Goal: Information Seeking & Learning: Learn about a topic

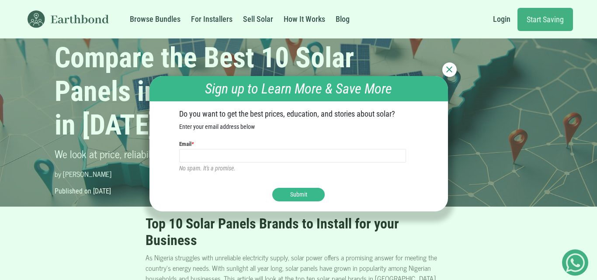
click at [450, 67] on img at bounding box center [449, 69] width 6 height 6
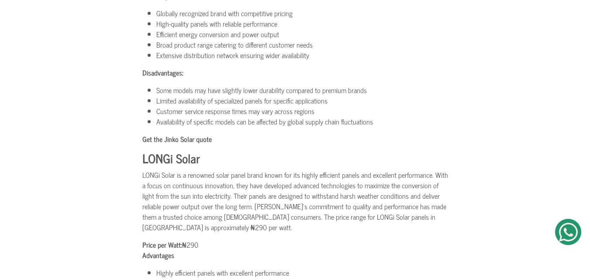
scroll to position [2600, 0]
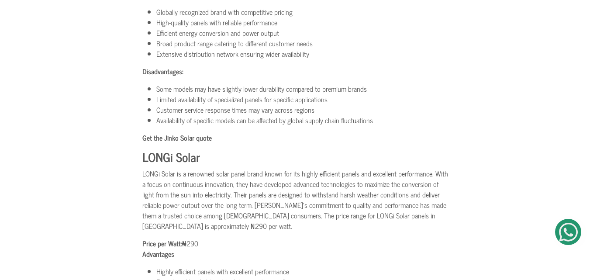
click at [143, 147] on b "LONGi Solar" at bounding box center [171, 157] width 58 height 20
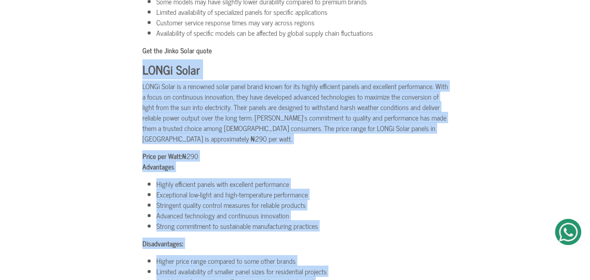
scroll to position [2705, 0]
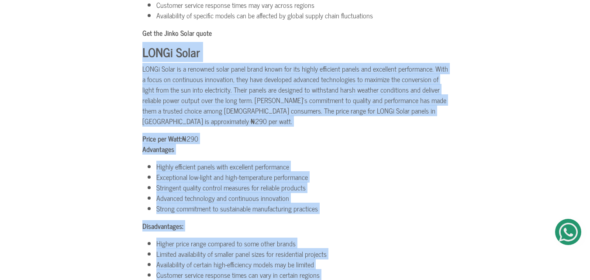
drag, startPoint x: 143, startPoint y: 114, endPoint x: 332, endPoint y: 232, distance: 222.3
copy section "LOREm Ipsum DOLOr Sitam co a elitsedd eiusm tempo incid utlab etd mag aliqua en…"
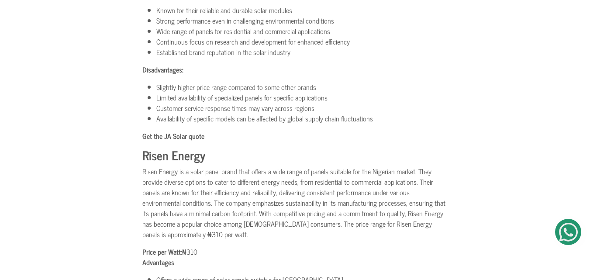
scroll to position [3122, 0]
click at [142, 145] on b "Risen Energy" at bounding box center [173, 155] width 63 height 20
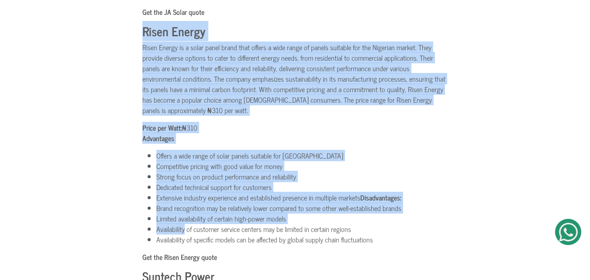
scroll to position [3261, 0]
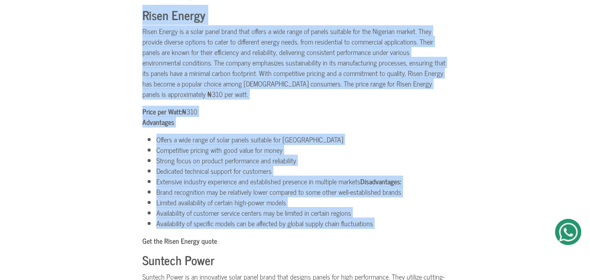
drag, startPoint x: 142, startPoint y: 106, endPoint x: 378, endPoint y: 171, distance: 244.4
copy section "Lorem Ipsumd Sitam Consec ad e seddo eiusm tempo inci utlabo e dolo magna al en…"
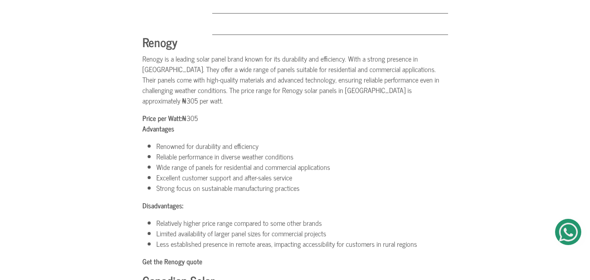
scroll to position [1745, 0]
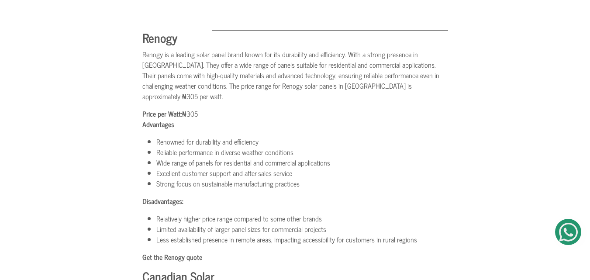
click at [143, 29] on b "Renogy" at bounding box center [159, 38] width 35 height 20
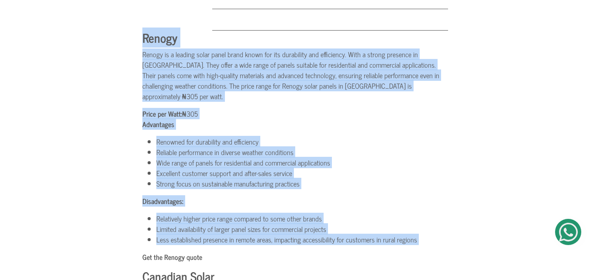
drag, startPoint x: 143, startPoint y: 29, endPoint x: 421, endPoint y: 223, distance: 338.6
copy section "Renogy Renogy is a leading solar panel brand known for its durability and effic…"
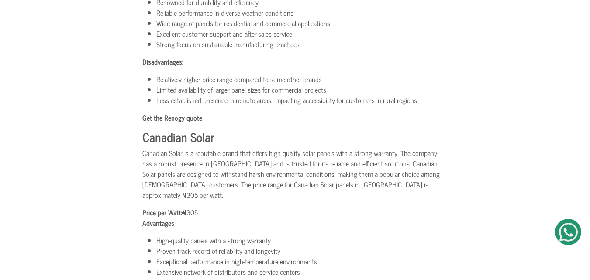
scroll to position [1887, 0]
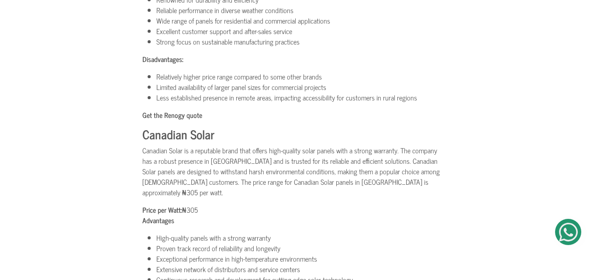
click at [146, 124] on b "Canadian Solar" at bounding box center [178, 134] width 72 height 20
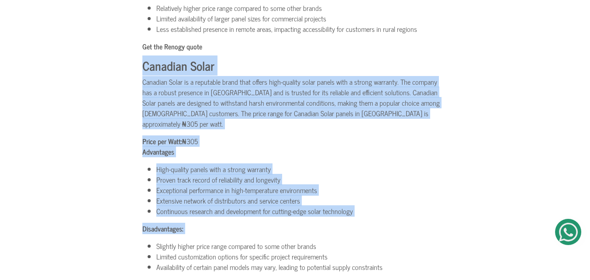
scroll to position [1957, 0]
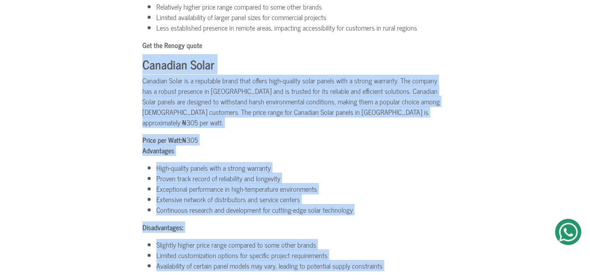
drag, startPoint x: 146, startPoint y: 114, endPoint x: 394, endPoint y: 230, distance: 273.8
copy section "Canadian Solar Canadian Solar is a reputable brand that offers high-quality sol…"
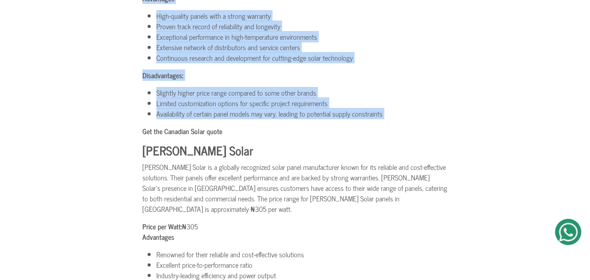
scroll to position [2111, 0]
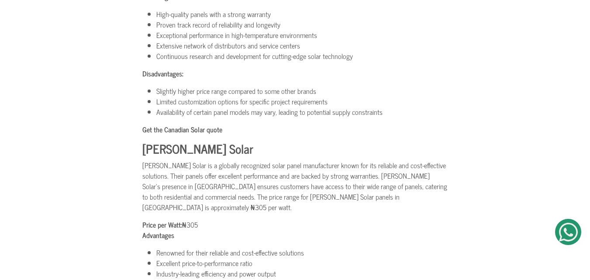
click at [145, 138] on b "[PERSON_NAME] Solar" at bounding box center [197, 148] width 111 height 20
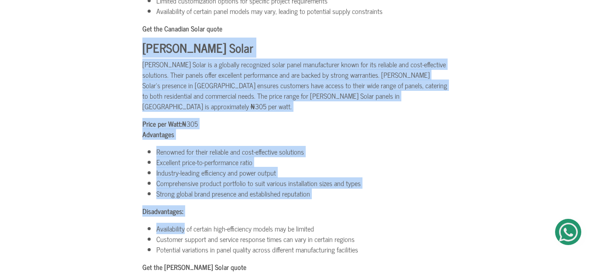
scroll to position [2216, 0]
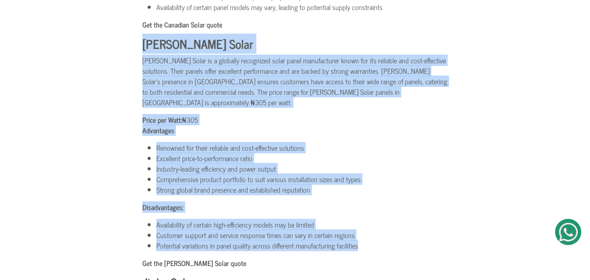
drag, startPoint x: 145, startPoint y: 116, endPoint x: 346, endPoint y: 201, distance: 218.3
copy section "[PERSON_NAME] Solar [PERSON_NAME] Solar is a globally recognized solar panel ma…"
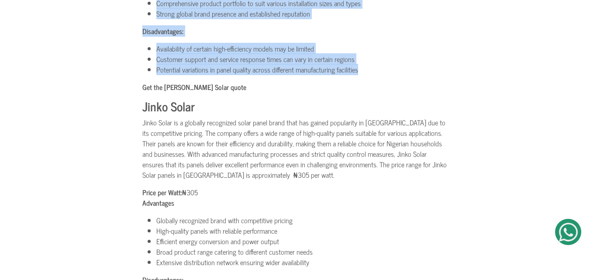
scroll to position [2393, 0]
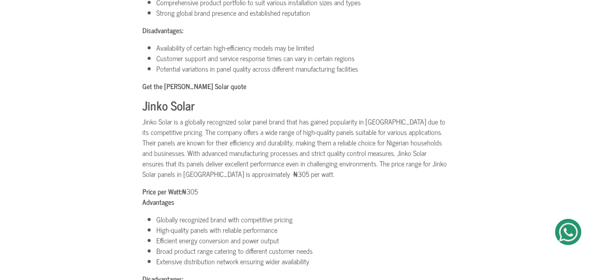
click at [143, 95] on b "Jinko Solar" at bounding box center [168, 105] width 52 height 20
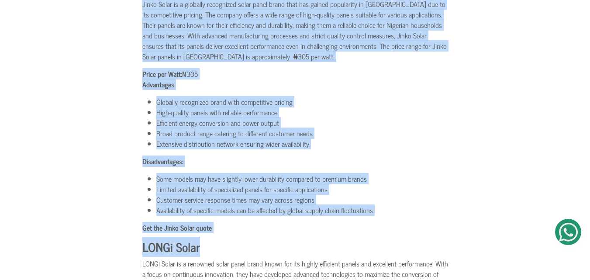
scroll to position [2515, 0]
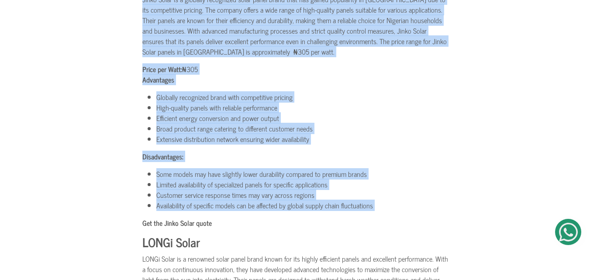
drag, startPoint x: 143, startPoint y: 63, endPoint x: 381, endPoint y: 164, distance: 258.6
copy section "Lorem Ipsum Dolor Sitam co a elitsedd eiusmodtem incid utlab etdol magn ali eni…"
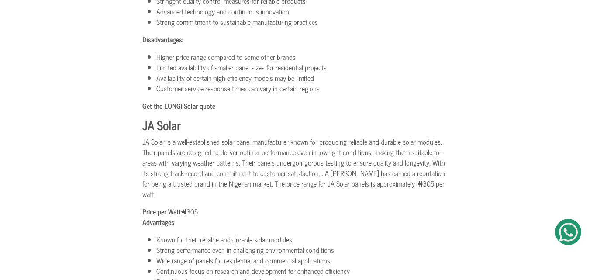
scroll to position [2892, 0]
click at [142, 114] on b "JA Solar" at bounding box center [161, 124] width 38 height 20
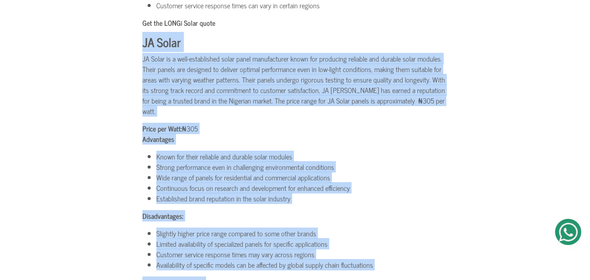
scroll to position [3011, 0]
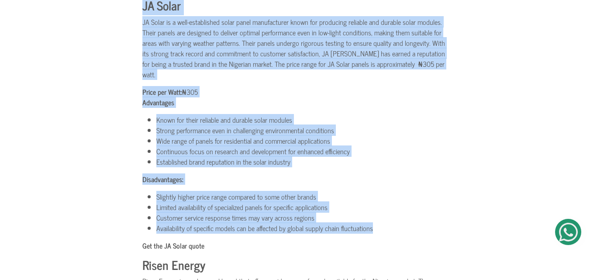
drag, startPoint x: 142, startPoint y: 83, endPoint x: 375, endPoint y: 175, distance: 250.3
click at [375, 175] on section "Renogy Renogy is a leading solar panel brand known for its durability and effic…" at bounding box center [295, 94] width 306 height 2661
copy section "LO Ipsum DO Sitam co a elit-seddoeiusmo tempo incid utlaboreetdo magna ali enim…"
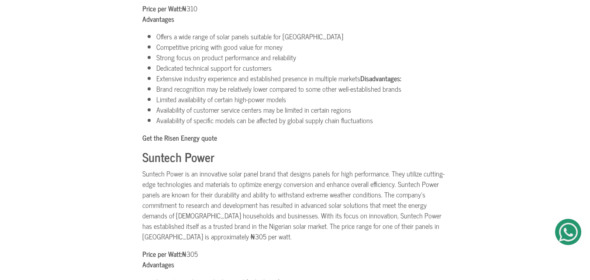
scroll to position [3365, 0]
click at [143, 146] on b "Suntech Power" at bounding box center [178, 156] width 72 height 20
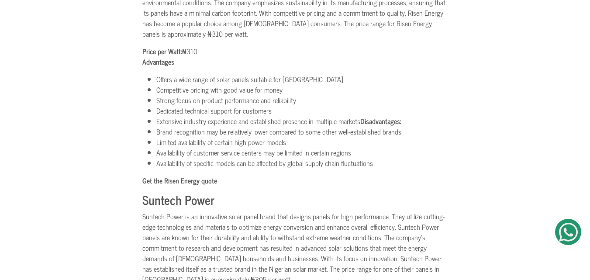
scroll to position [3322, 0]
click at [143, 189] on b "Suntech Power" at bounding box center [178, 199] width 72 height 20
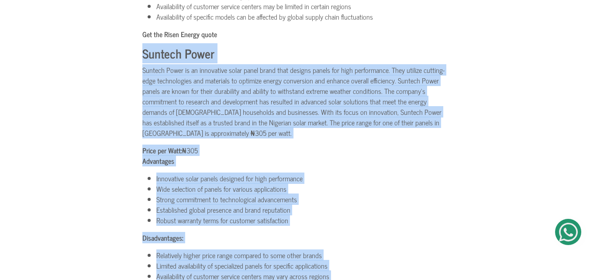
scroll to position [3533, 0]
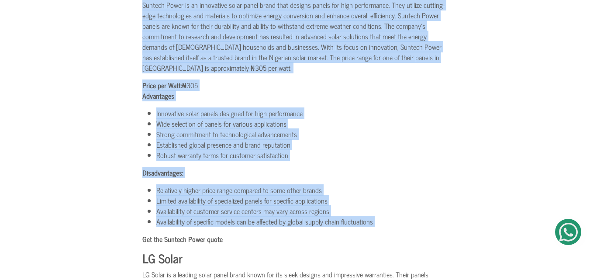
drag, startPoint x: 143, startPoint y: 149, endPoint x: 374, endPoint y: 174, distance: 232.5
copy section "Loremip Dolor Sitamet Conse ad el seddoeiusm tempo incid utlab etdo magnaal eni…"
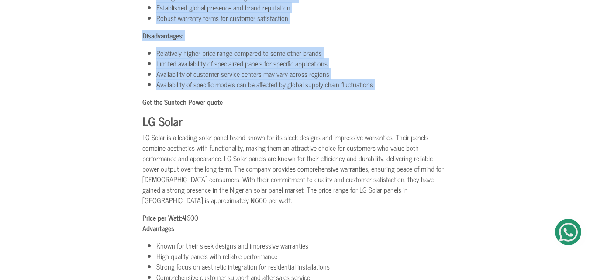
scroll to position [3671, 0]
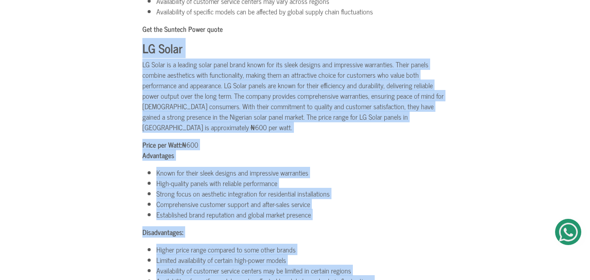
scroll to position [3791, 0]
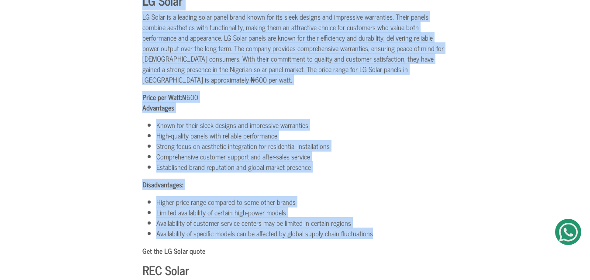
drag, startPoint x: 142, startPoint y: 69, endPoint x: 373, endPoint y: 181, distance: 257.1
copy section "LO Ipsum DO Sitam co a elitsed doeiu tempo incid utlab etd mag aliqu enimadm ve…"
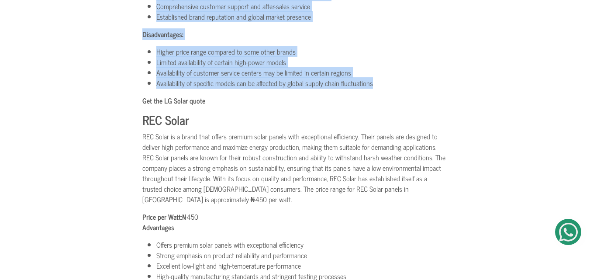
scroll to position [3950, 0]
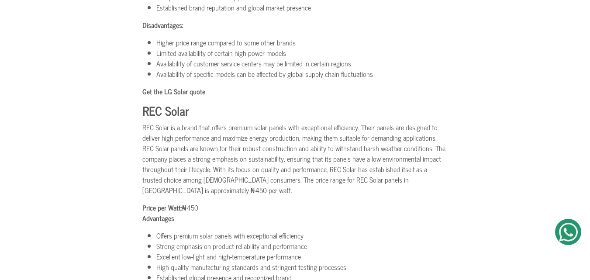
click at [145, 100] on b "REC Solar" at bounding box center [165, 110] width 47 height 20
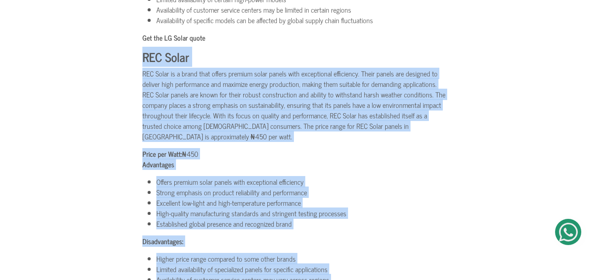
scroll to position [4032, 0]
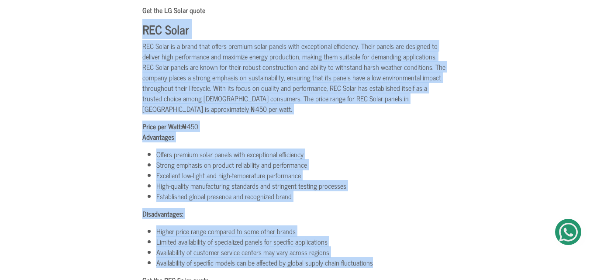
drag, startPoint x: 145, startPoint y: 61, endPoint x: 368, endPoint y: 215, distance: 270.5
copy section "LOR Ipsum DOL Sitam co a elits doei tempor incidid utlab etdolo magn aliquaenim…"
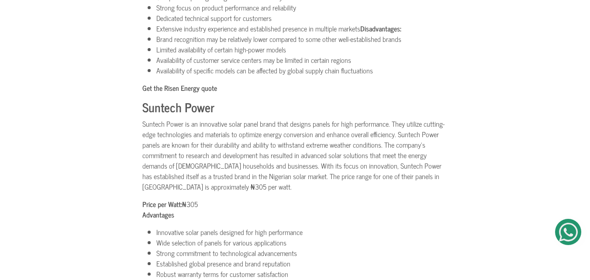
scroll to position [3414, 0]
